Goal: Task Accomplishment & Management: Use online tool/utility

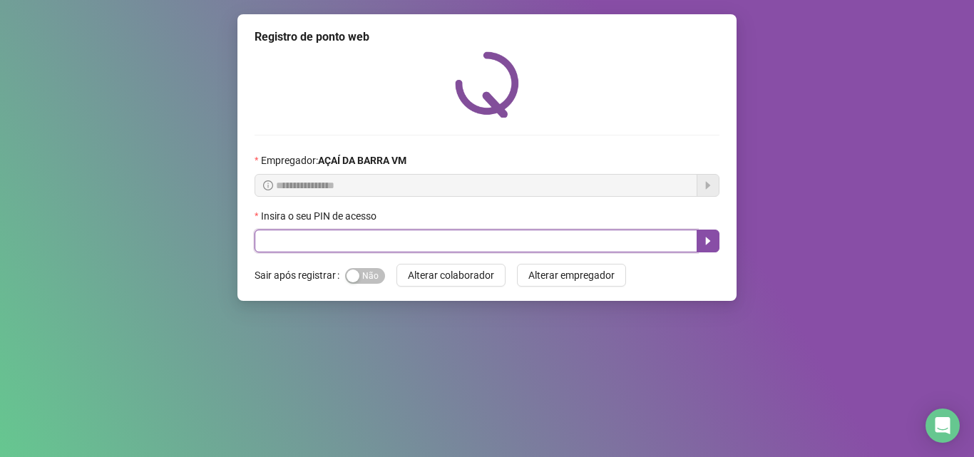
click at [434, 234] on input "text" at bounding box center [476, 241] width 443 height 23
type input "*****"
click at [703, 245] on icon "caret-right" at bounding box center [707, 240] width 11 height 11
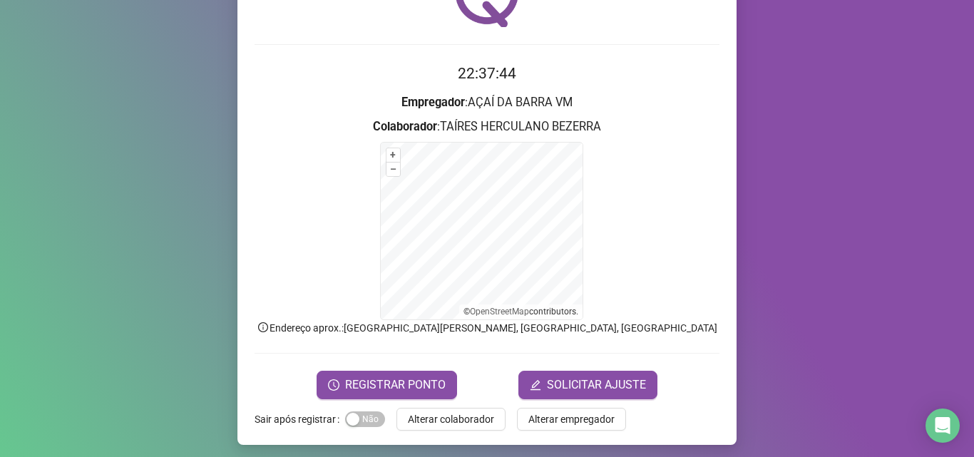
scroll to position [96, 0]
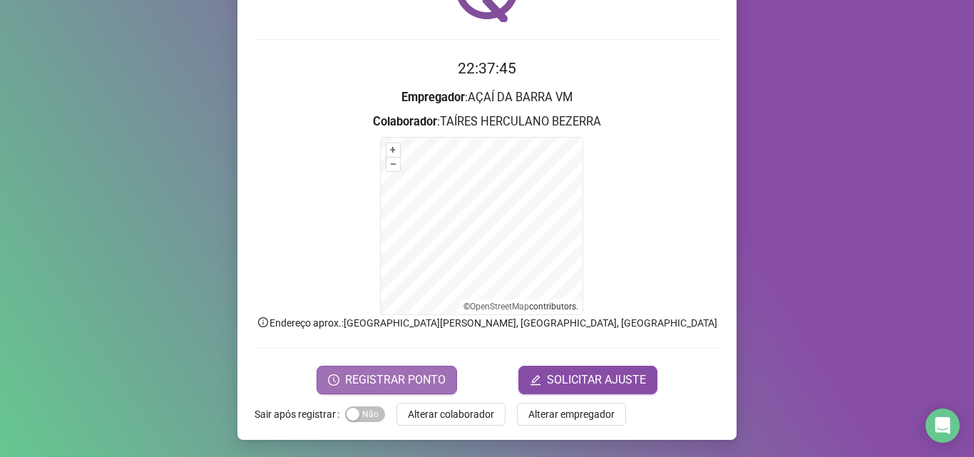
click at [408, 371] on span "REGISTRAR PONTO" at bounding box center [395, 379] width 101 height 17
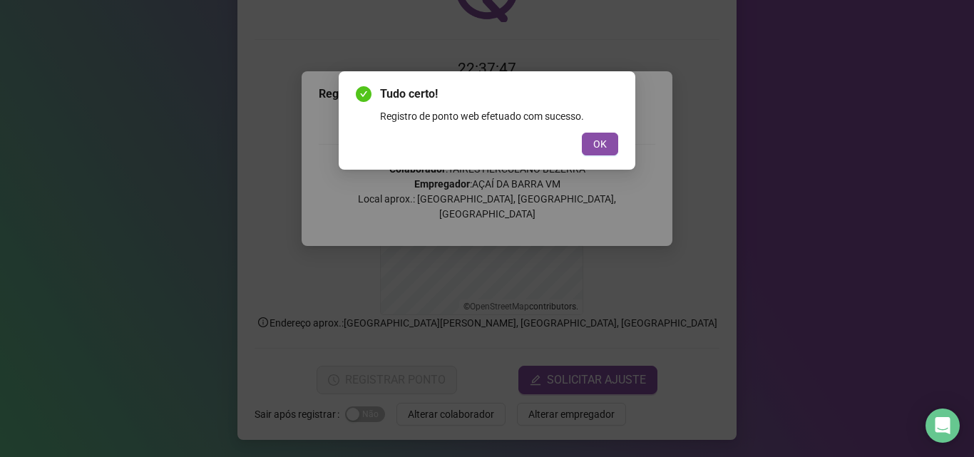
drag, startPoint x: 603, startPoint y: 138, endPoint x: 580, endPoint y: 138, distance: 23.5
click at [596, 134] on button "OK" at bounding box center [600, 144] width 36 height 23
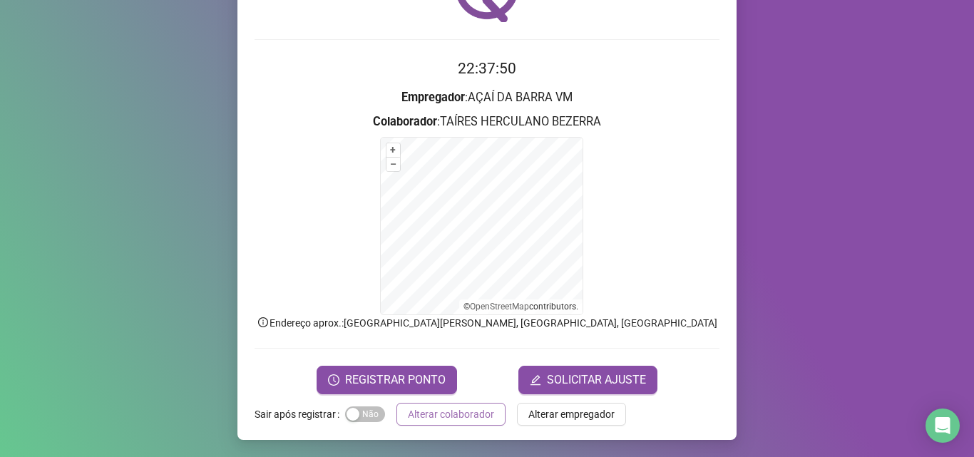
click at [409, 419] on span "Alterar colaborador" at bounding box center [451, 414] width 86 height 16
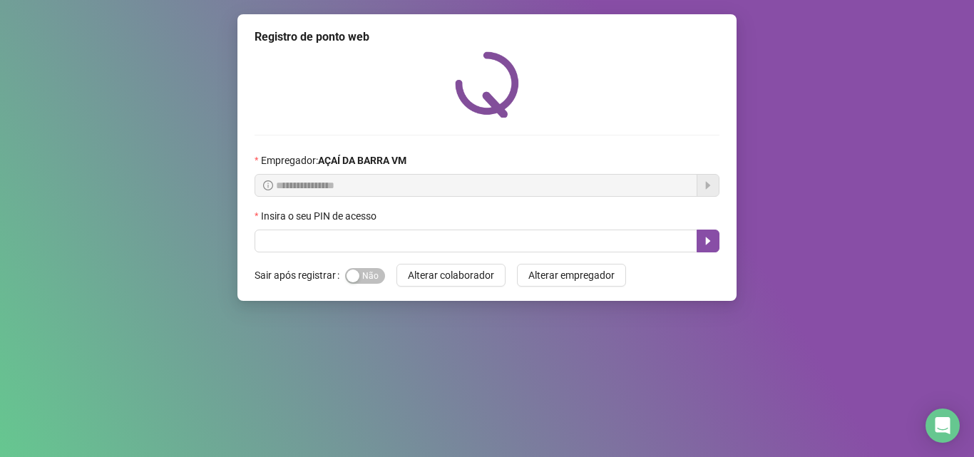
scroll to position [0, 0]
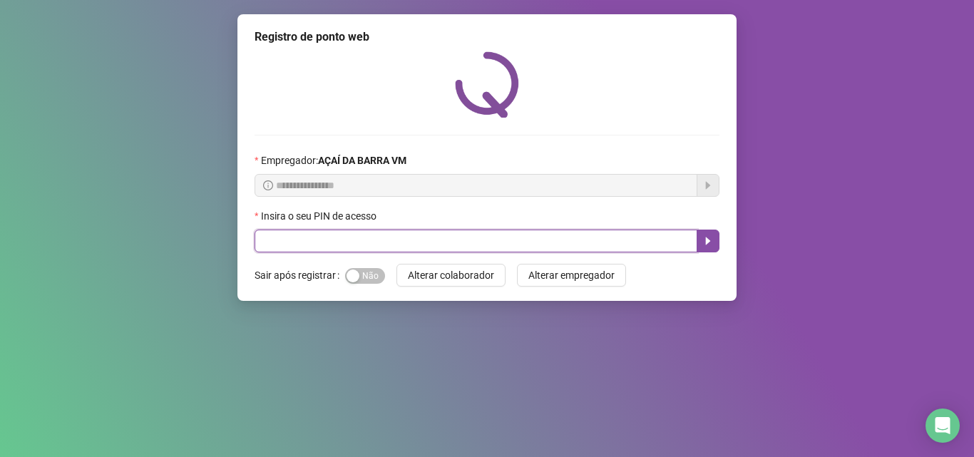
click at [332, 242] on input "text" at bounding box center [476, 241] width 443 height 23
type input "*****"
click at [700, 242] on button "button" at bounding box center [708, 241] width 23 height 23
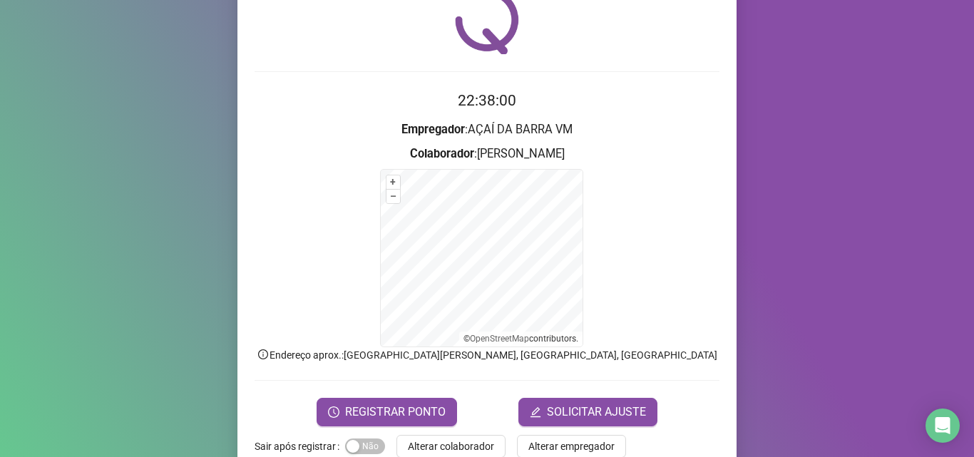
scroll to position [96, 0]
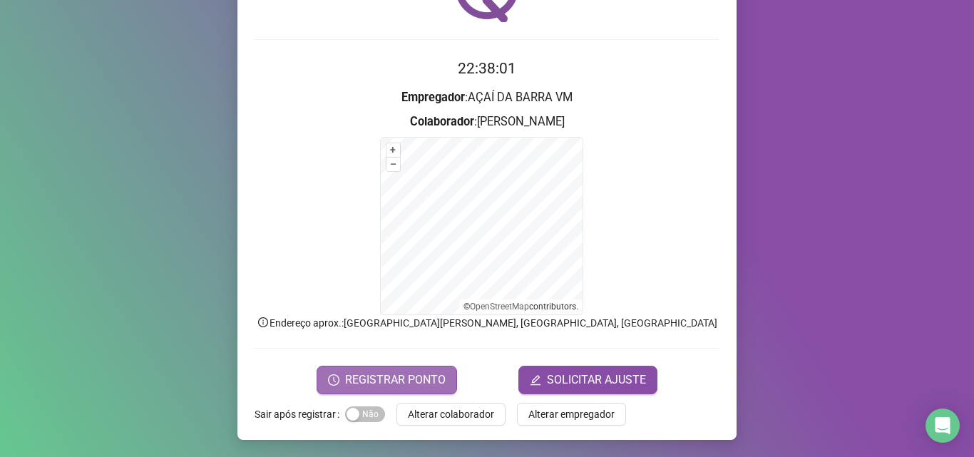
click at [429, 382] on span "REGISTRAR PONTO" at bounding box center [395, 379] width 101 height 17
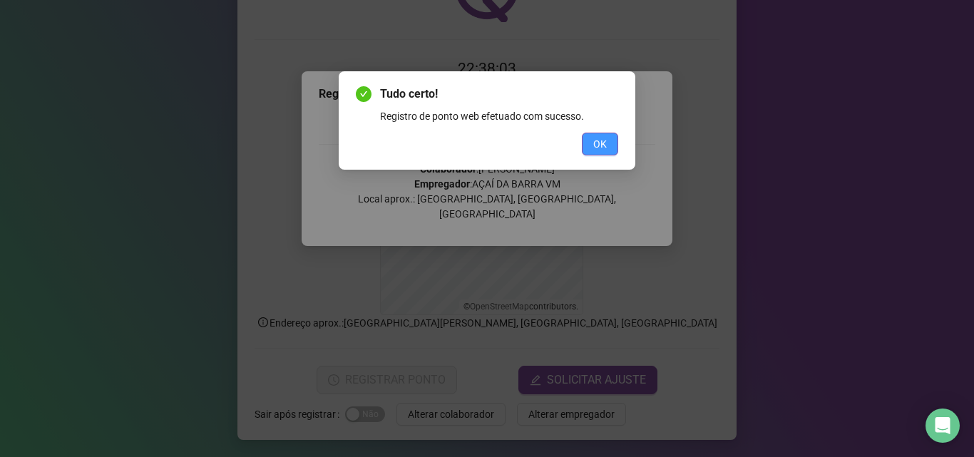
click at [605, 147] on span "OK" at bounding box center [600, 144] width 14 height 16
